Goal: Task Accomplishment & Management: Manage account settings

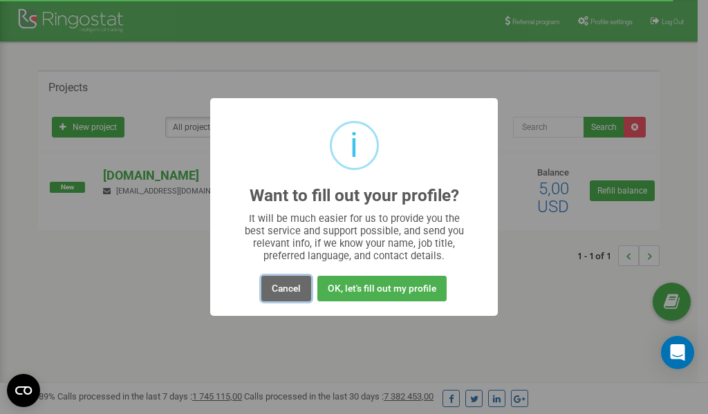
click at [283, 290] on button "Cancel" at bounding box center [286, 289] width 50 height 26
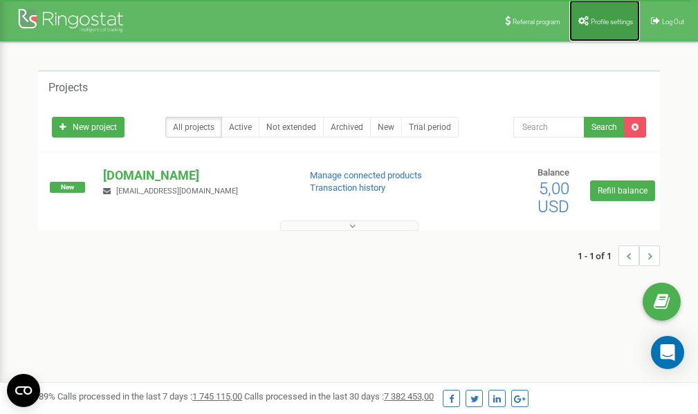
click at [610, 18] on span "Profile settings" at bounding box center [611, 22] width 42 height 8
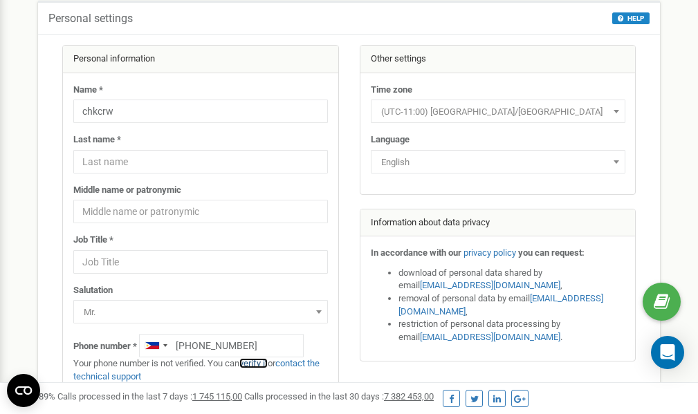
click at [263, 363] on link "verify it" at bounding box center [253, 363] width 28 height 10
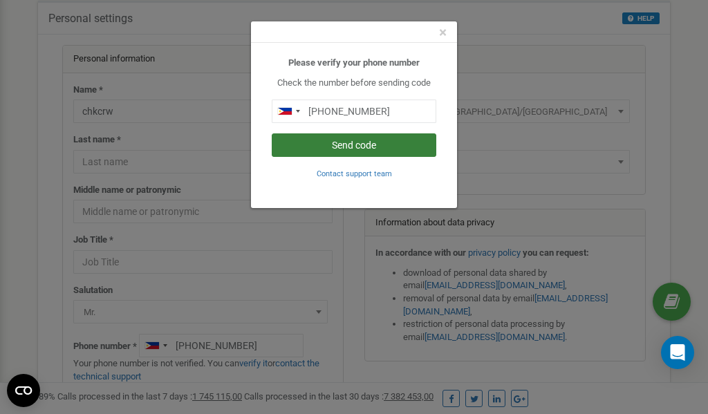
click at [338, 148] on button "Send code" at bounding box center [354, 145] width 165 height 24
